Goal: Transaction & Acquisition: Obtain resource

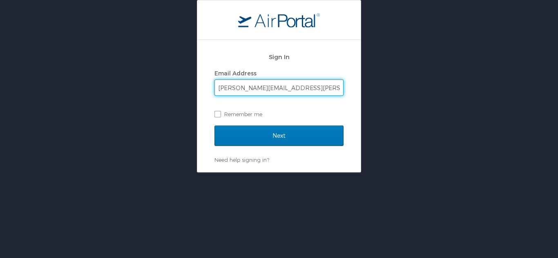
type input "[PERSON_NAME][EMAIL_ADDRESS][PERSON_NAME][DOMAIN_NAME]"
click at [214, 126] on input "Next" at bounding box center [278, 136] width 129 height 20
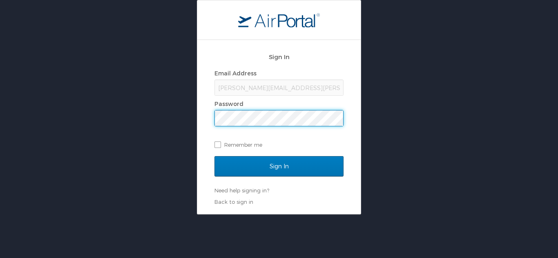
click at [214, 156] on input "Sign In" at bounding box center [278, 166] width 129 height 20
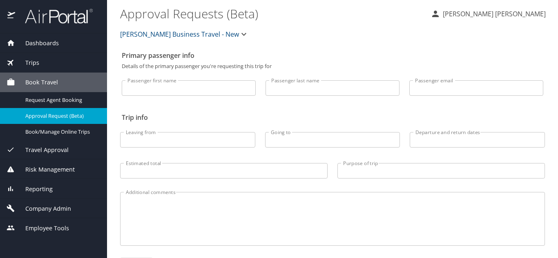
click at [33, 40] on span "Dashboards" at bounding box center [37, 43] width 44 height 9
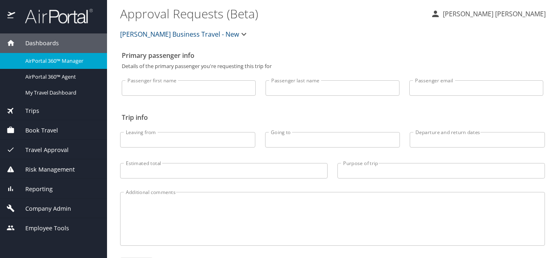
click at [44, 62] on span "AirPortal 360™ Manager" at bounding box center [61, 61] width 72 height 8
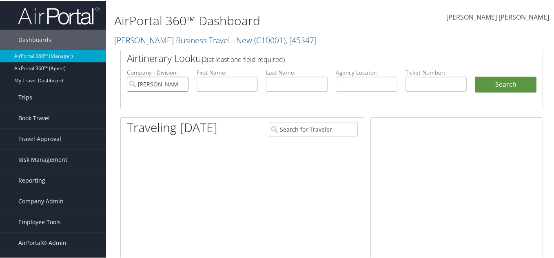
click at [177, 83] on input "Christopherson Business Travel - New" at bounding box center [158, 83] width 62 height 15
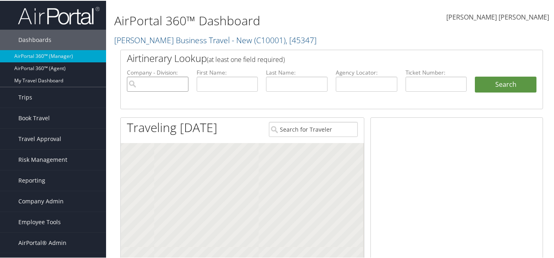
click at [183, 86] on input "search" at bounding box center [158, 83] width 62 height 15
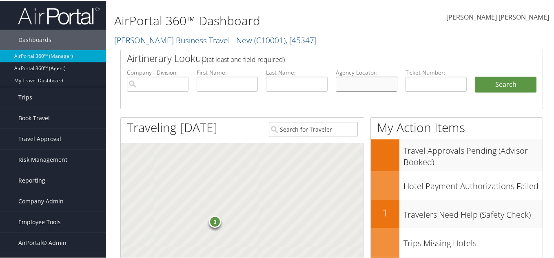
click at [358, 89] on input "text" at bounding box center [367, 83] width 62 height 15
paste input "FQUKOE"
type input "FQUKOE"
click at [486, 86] on button "Search" at bounding box center [506, 84] width 62 height 16
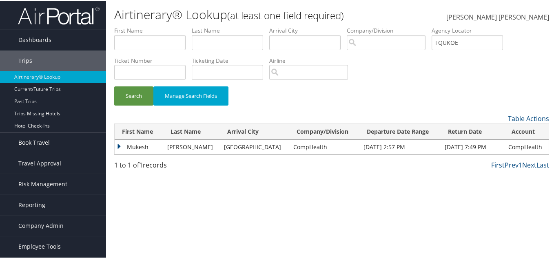
click at [123, 144] on td "Mukesh" at bounding box center [139, 146] width 49 height 15
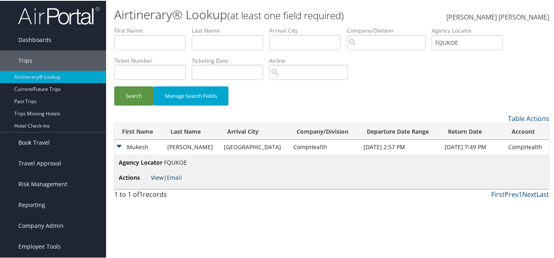
click at [158, 174] on link "View" at bounding box center [157, 177] width 13 height 8
click at [461, 45] on input "FQUKOE" at bounding box center [467, 41] width 71 height 15
paste input "QFNGDD"
type input "QFNGDD"
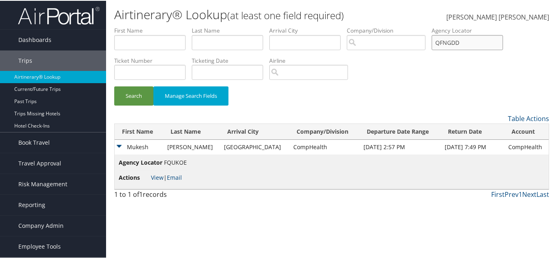
click at [114, 86] on button "Search" at bounding box center [133, 95] width 39 height 19
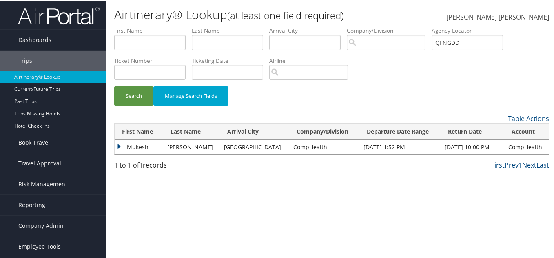
click at [116, 145] on td "Mukesh" at bounding box center [139, 146] width 49 height 15
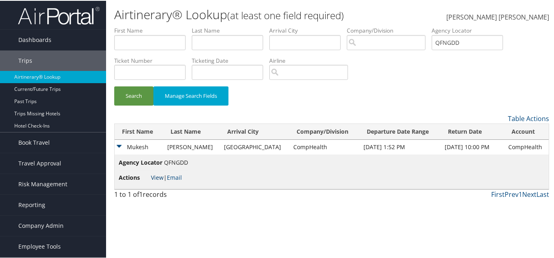
click at [153, 178] on link "View" at bounding box center [157, 177] width 13 height 8
click at [178, 176] on link "Email" at bounding box center [174, 177] width 15 height 8
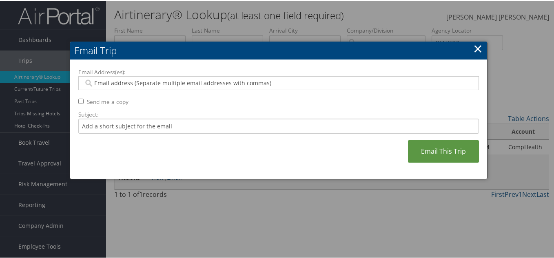
click at [150, 82] on input "Email Address(es):" at bounding box center [279, 82] width 390 height 8
click at [100, 79] on input "Email Address(es):" at bounding box center [279, 82] width 390 height 8
paste input "MUKEE23@HOTMAIL.COM"
type input "MUKEE23@HOTMAIL.COM"
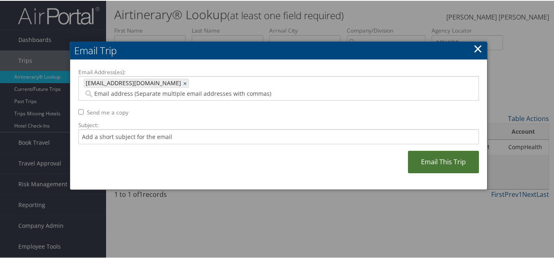
click at [436, 158] on link "Email This Trip" at bounding box center [443, 161] width 71 height 22
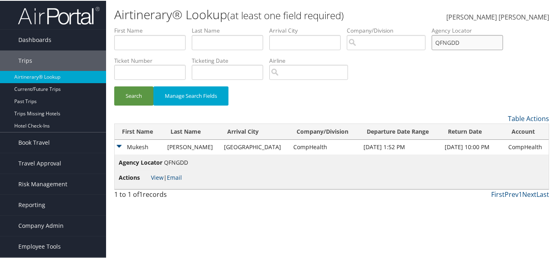
click at [473, 41] on input "QFNGDD" at bounding box center [467, 41] width 71 height 15
click at [156, 177] on link "View" at bounding box center [157, 177] width 13 height 8
click at [468, 47] on input "QFNGDD" at bounding box center [467, 41] width 71 height 15
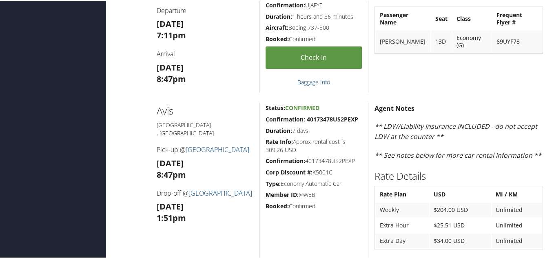
scroll to position [463, 0]
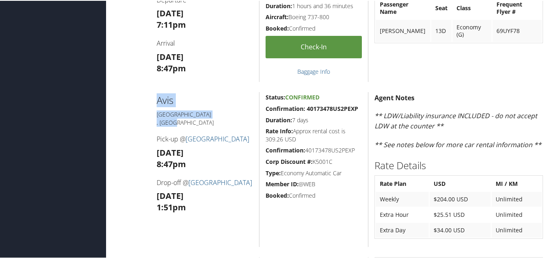
drag, startPoint x: 155, startPoint y: 99, endPoint x: 197, endPoint y: 112, distance: 44.4
click at [197, 112] on div "Avis Memphis , TN Pick-up @ Memphis International Airport Sun 07 Sep 8:47pm Dro…" at bounding box center [205, 168] width 109 height 155
copy div "Avis Memphis , TN"
drag, startPoint x: 302, startPoint y: 107, endPoint x: 361, endPoint y: 106, distance: 58.8
click at [361, 106] on div "Status: Confirmed Confirmation: 40173478US2PEXP Duration: 7 days Rate Info: App…" at bounding box center [313, 168] width 109 height 155
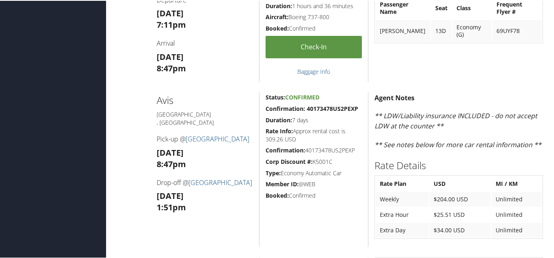
click at [352, 120] on h5 "Duration: 7 days" at bounding box center [314, 120] width 96 height 8
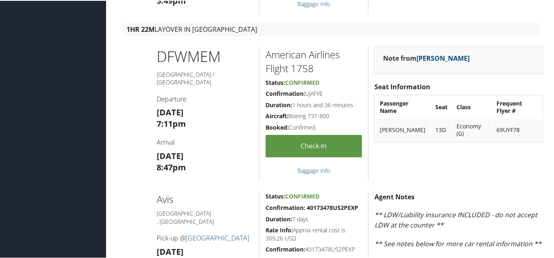
scroll to position [354, 0]
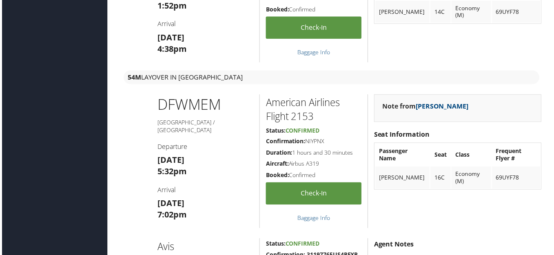
scroll to position [299, 0]
